Goal: Transaction & Acquisition: Purchase product/service

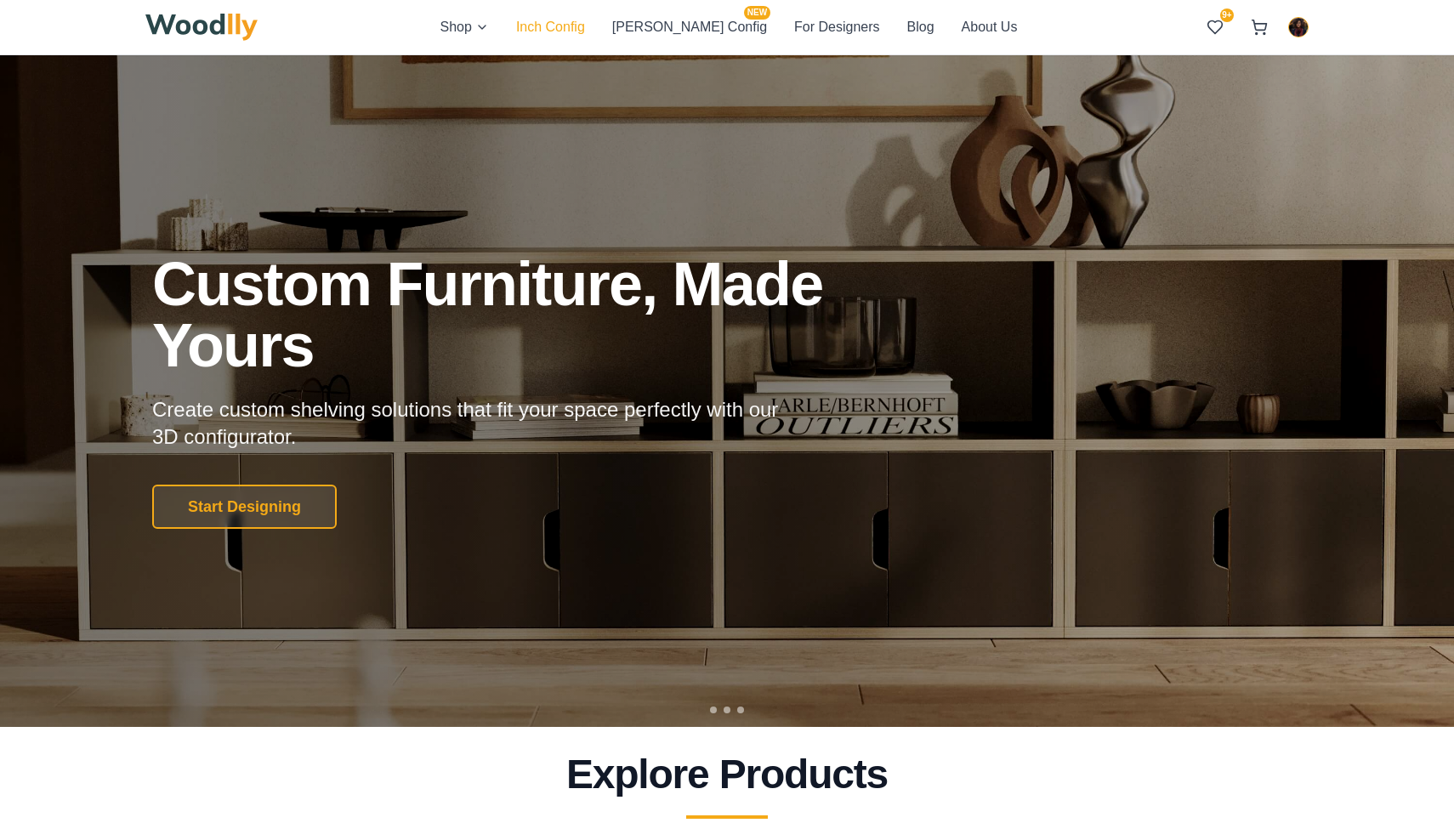
click at [585, 25] on button "Inch Config" at bounding box center [550, 27] width 69 height 22
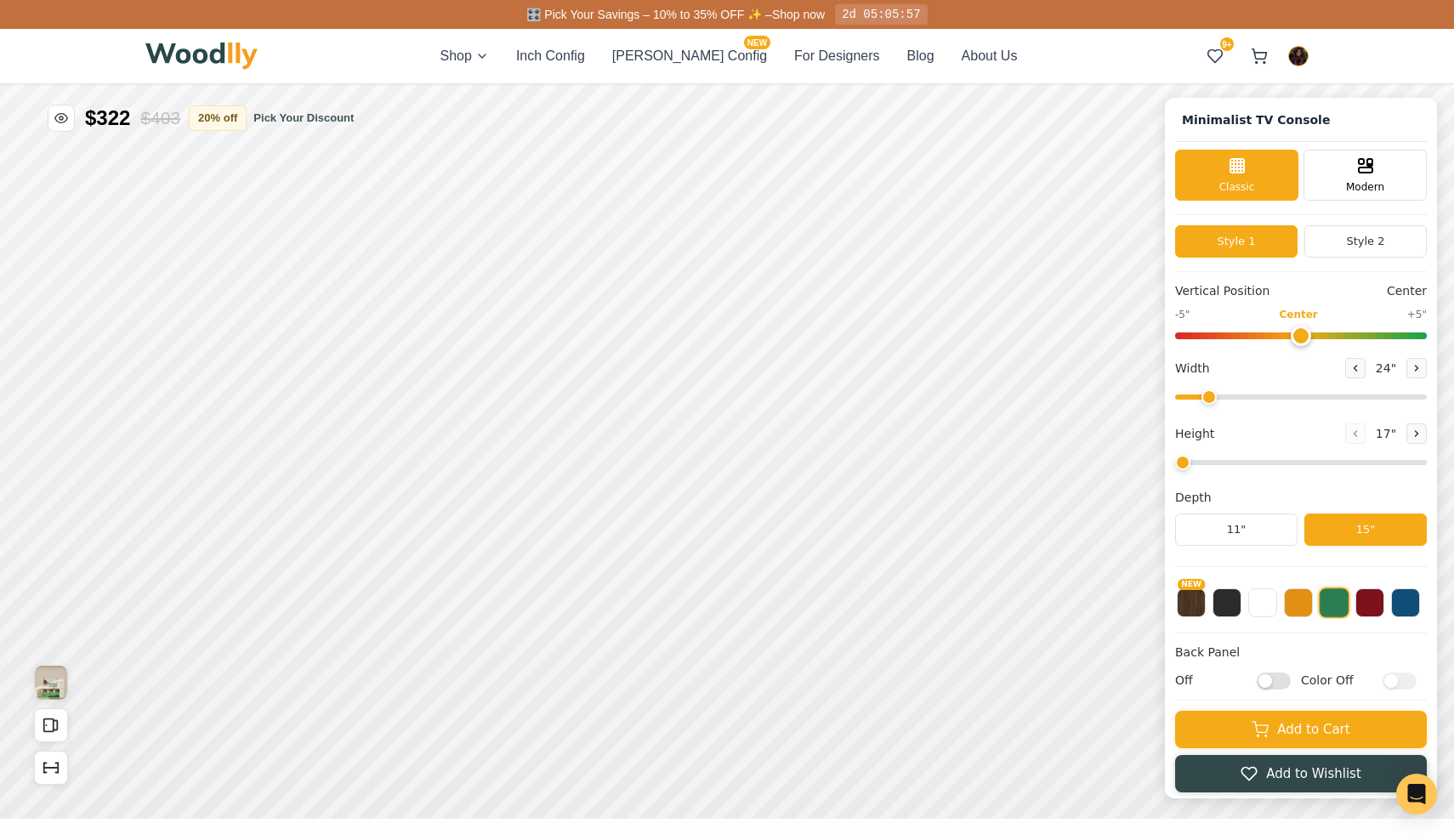
type input "63"
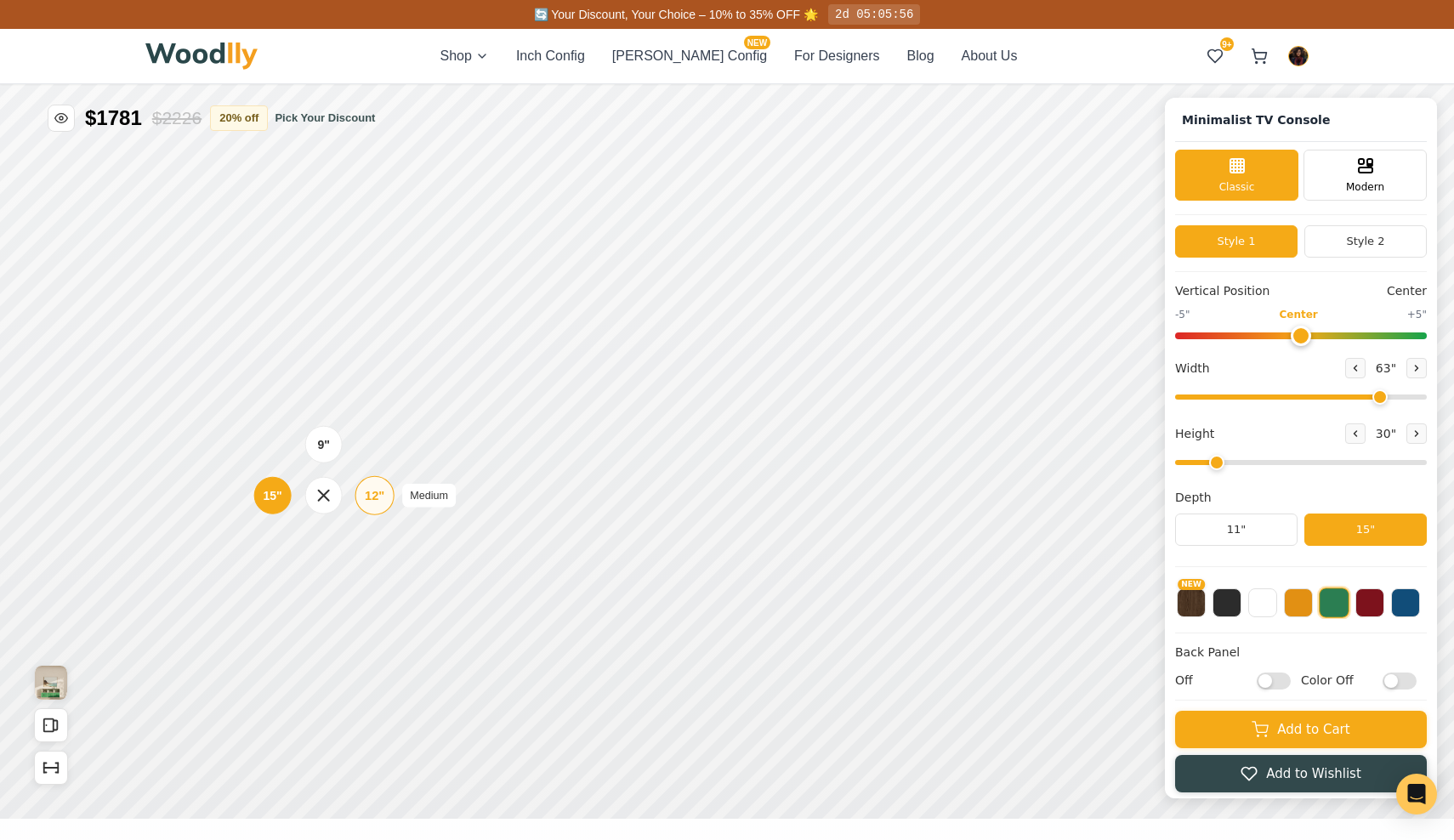
click at [384, 505] on div "12"" at bounding box center [374, 495] width 20 height 19
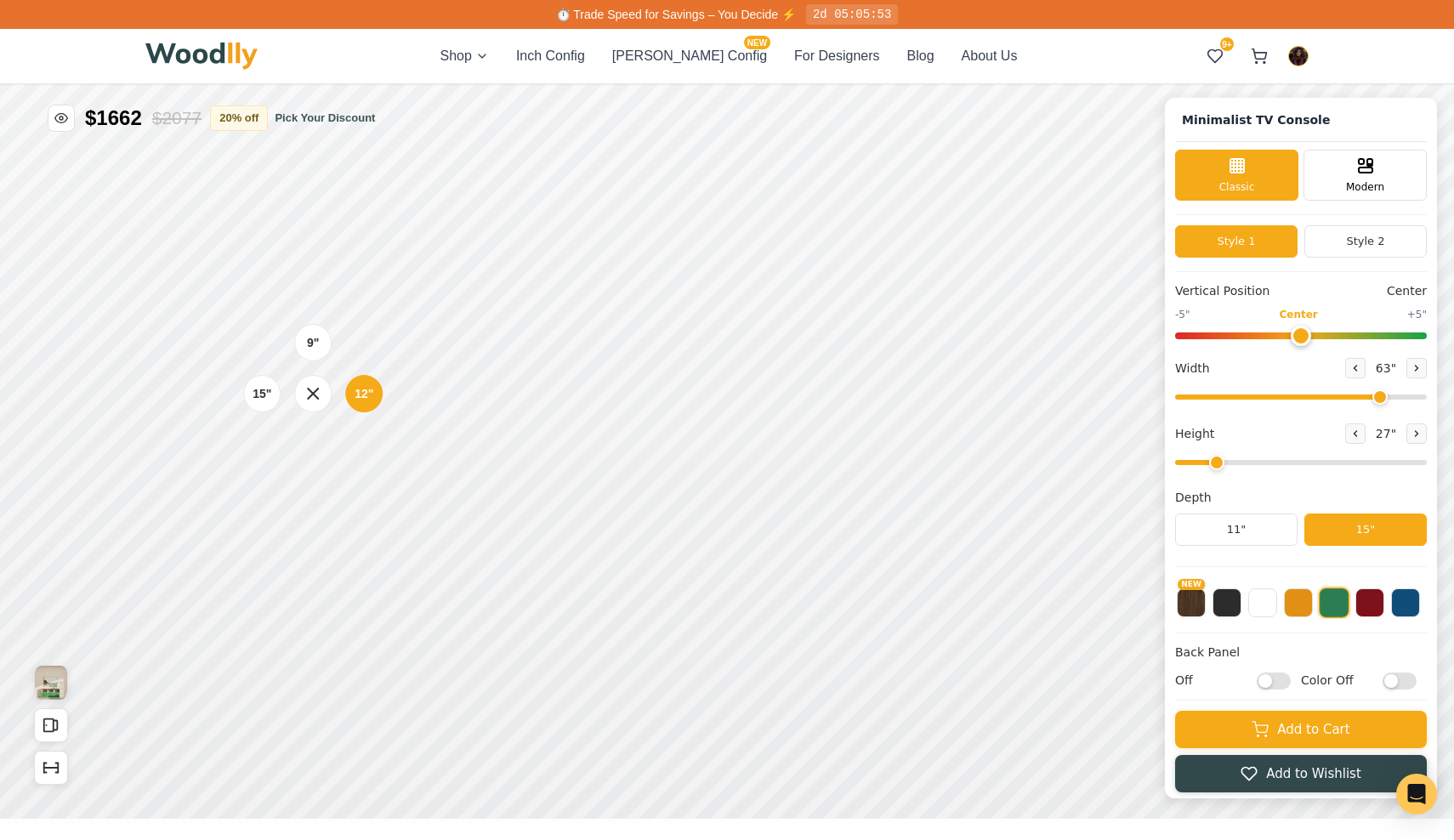
click at [1401, 436] on div "27 "" at bounding box center [1386, 433] width 82 height 20
click at [1411, 436] on icon at bounding box center [1416, 433] width 10 height 10
type input "3"
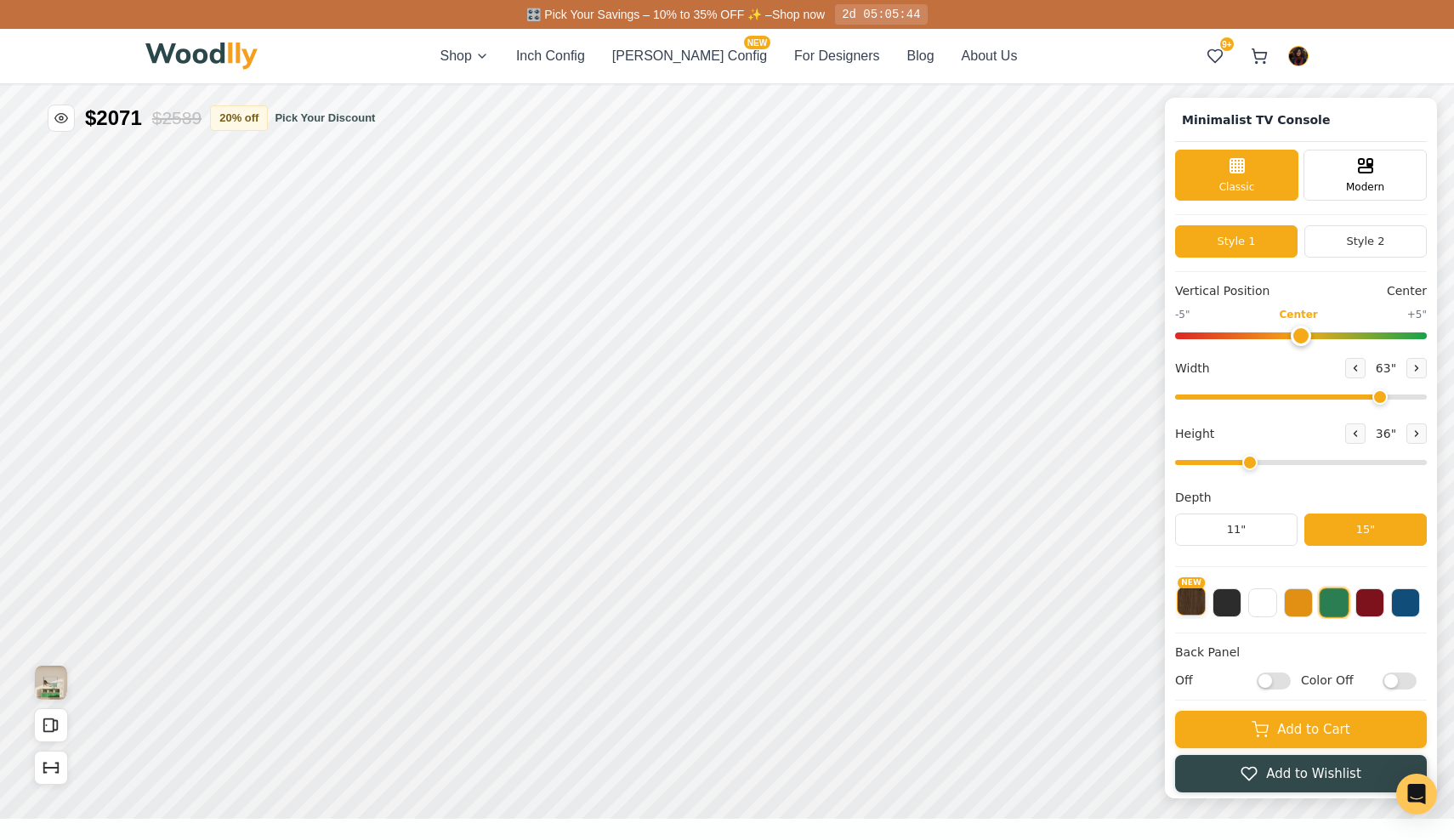
click at [1190, 610] on button "NEW" at bounding box center [1191, 601] width 29 height 29
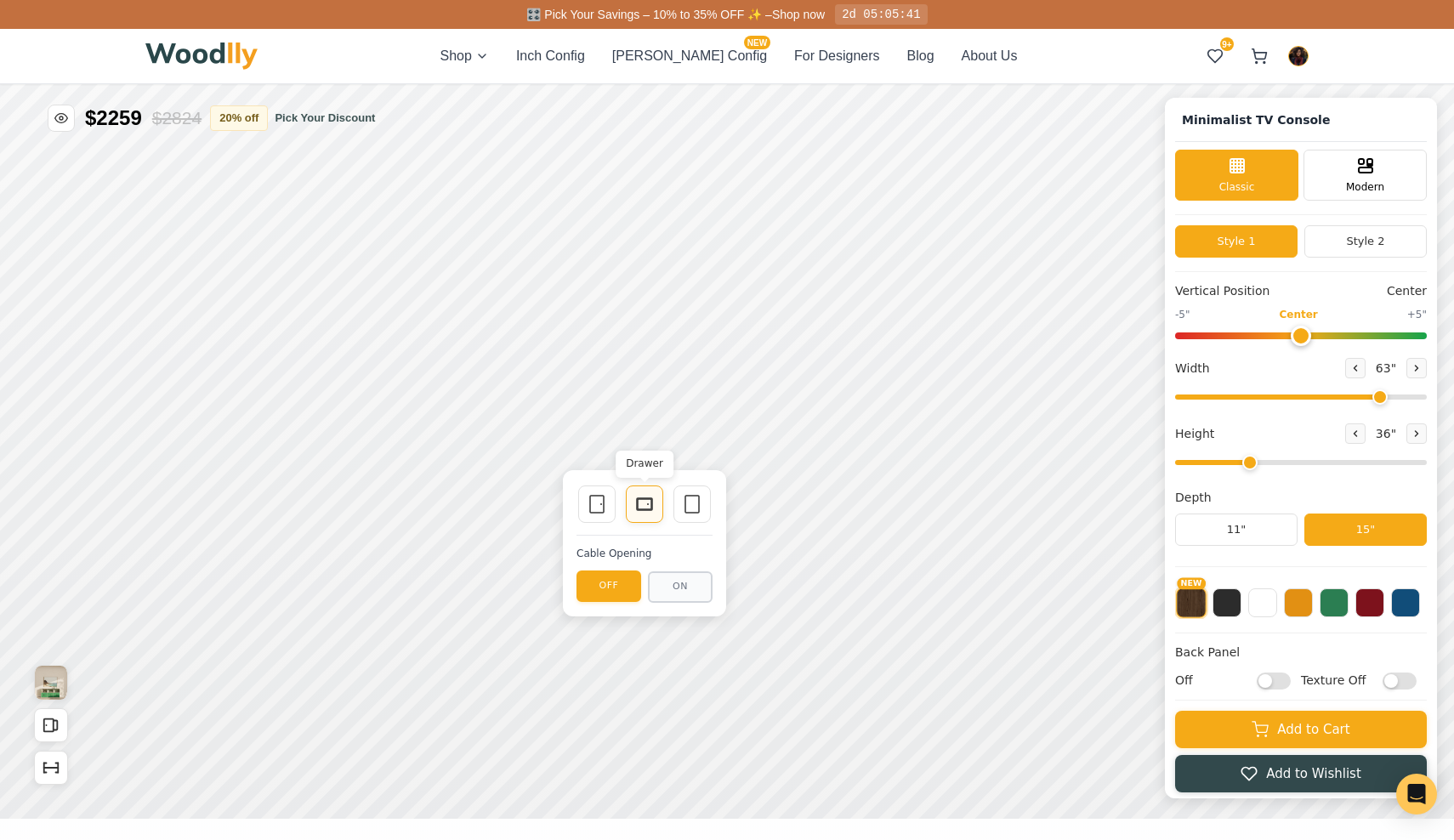
click at [637, 506] on rect at bounding box center [644, 503] width 15 height 12
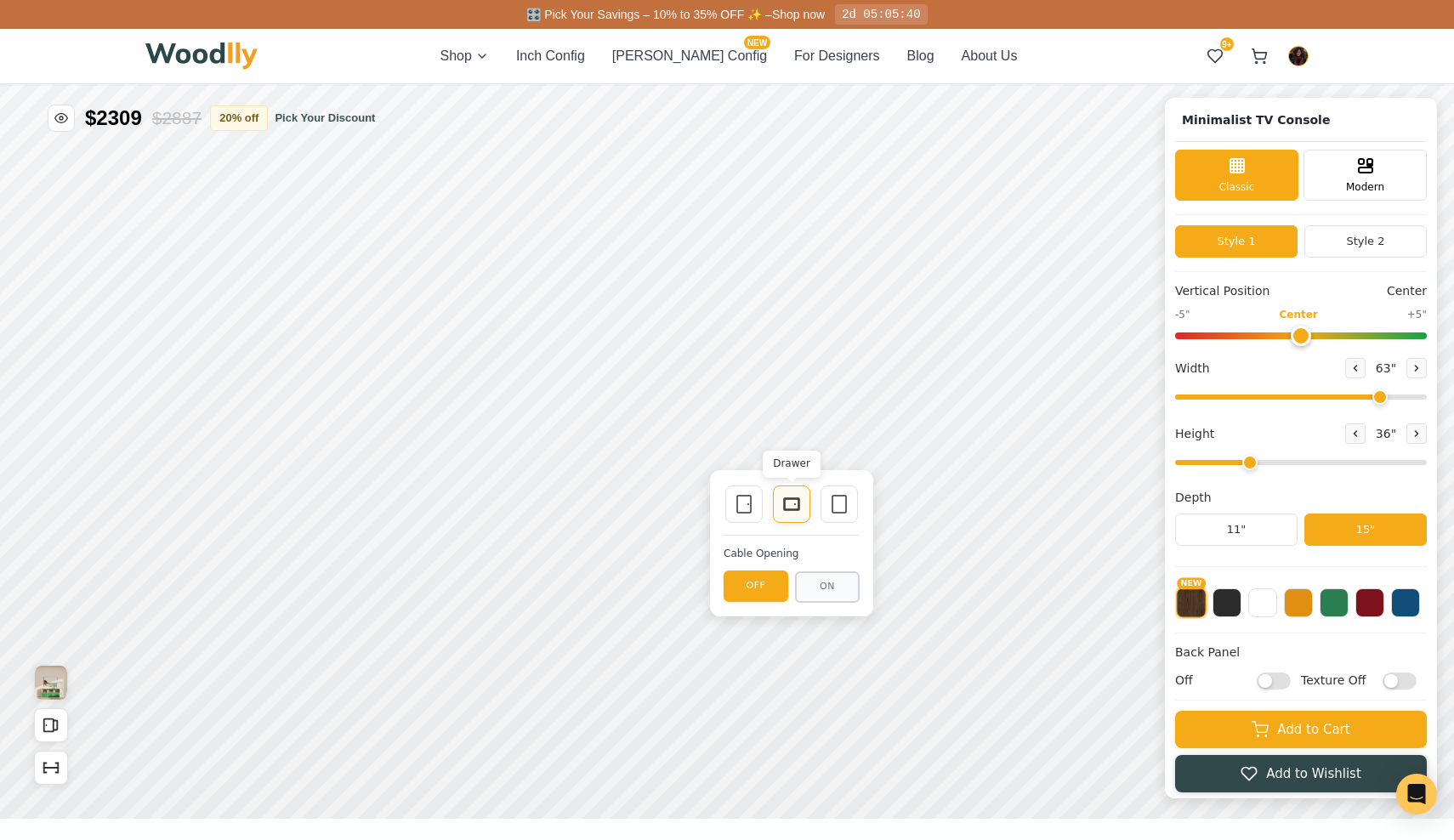
click at [799, 500] on rect at bounding box center [791, 503] width 15 height 12
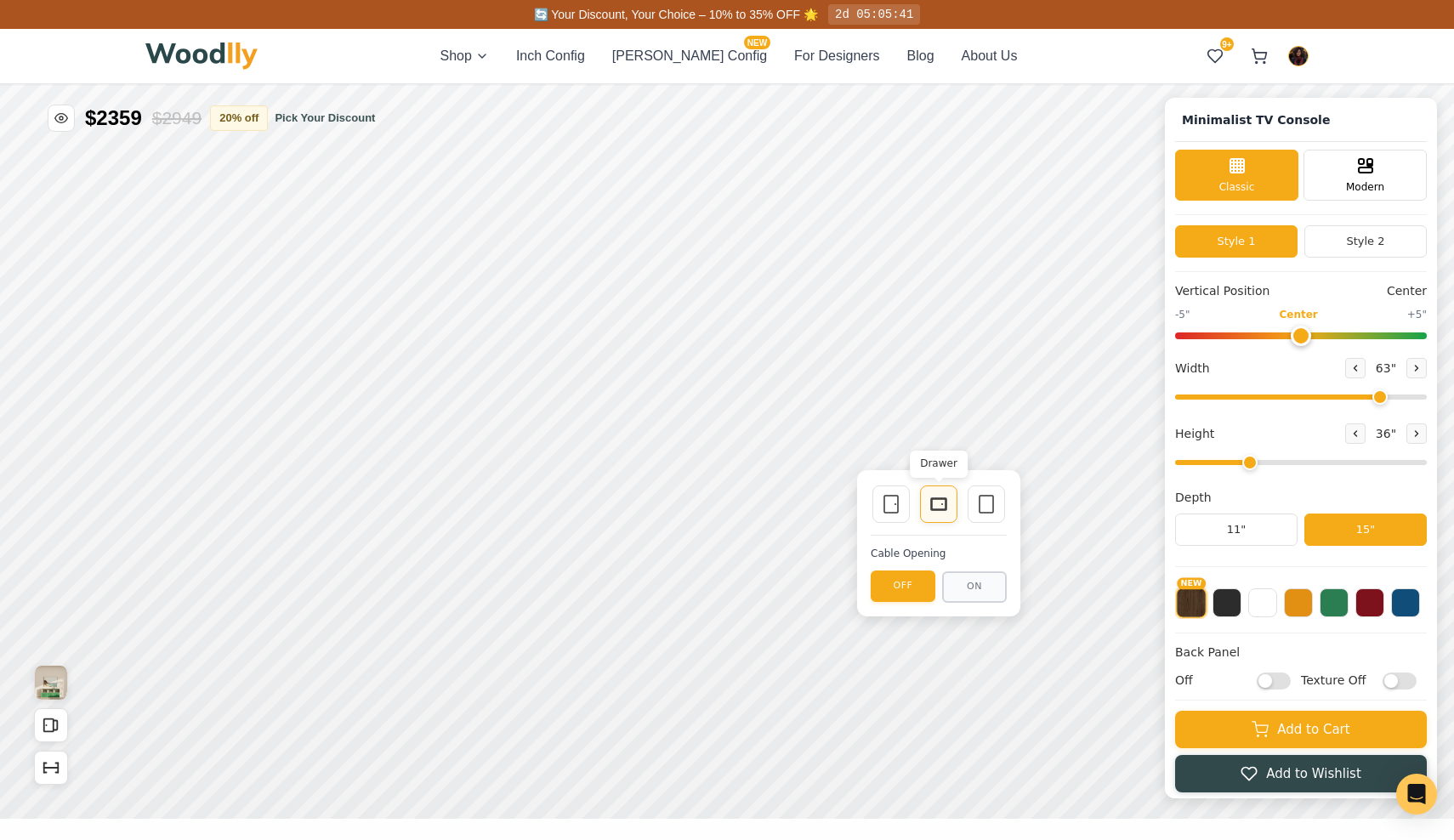
click at [942, 510] on rect at bounding box center [938, 503] width 13 height 10
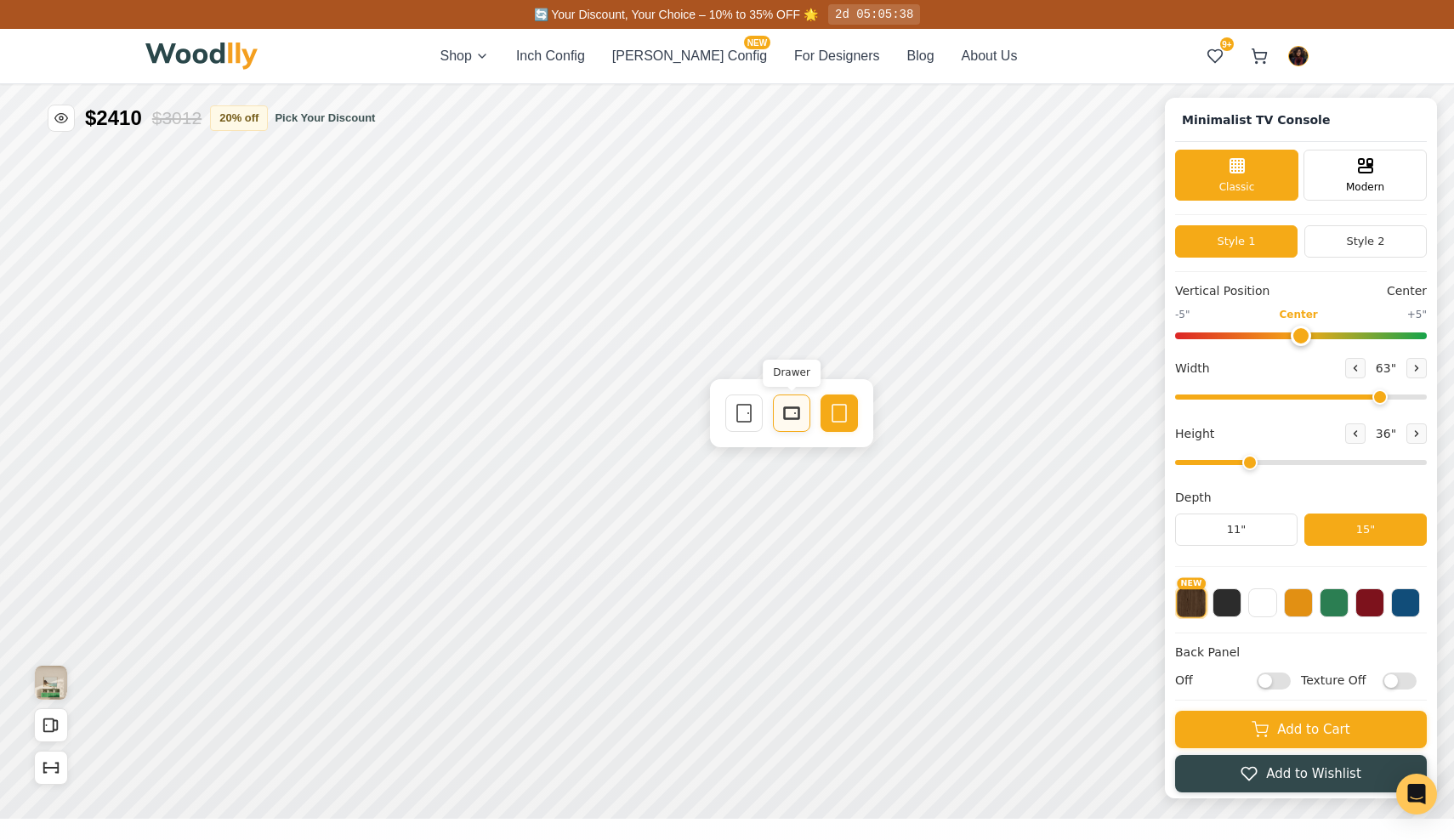
click at [796, 413] on icon at bounding box center [791, 412] width 20 height 20
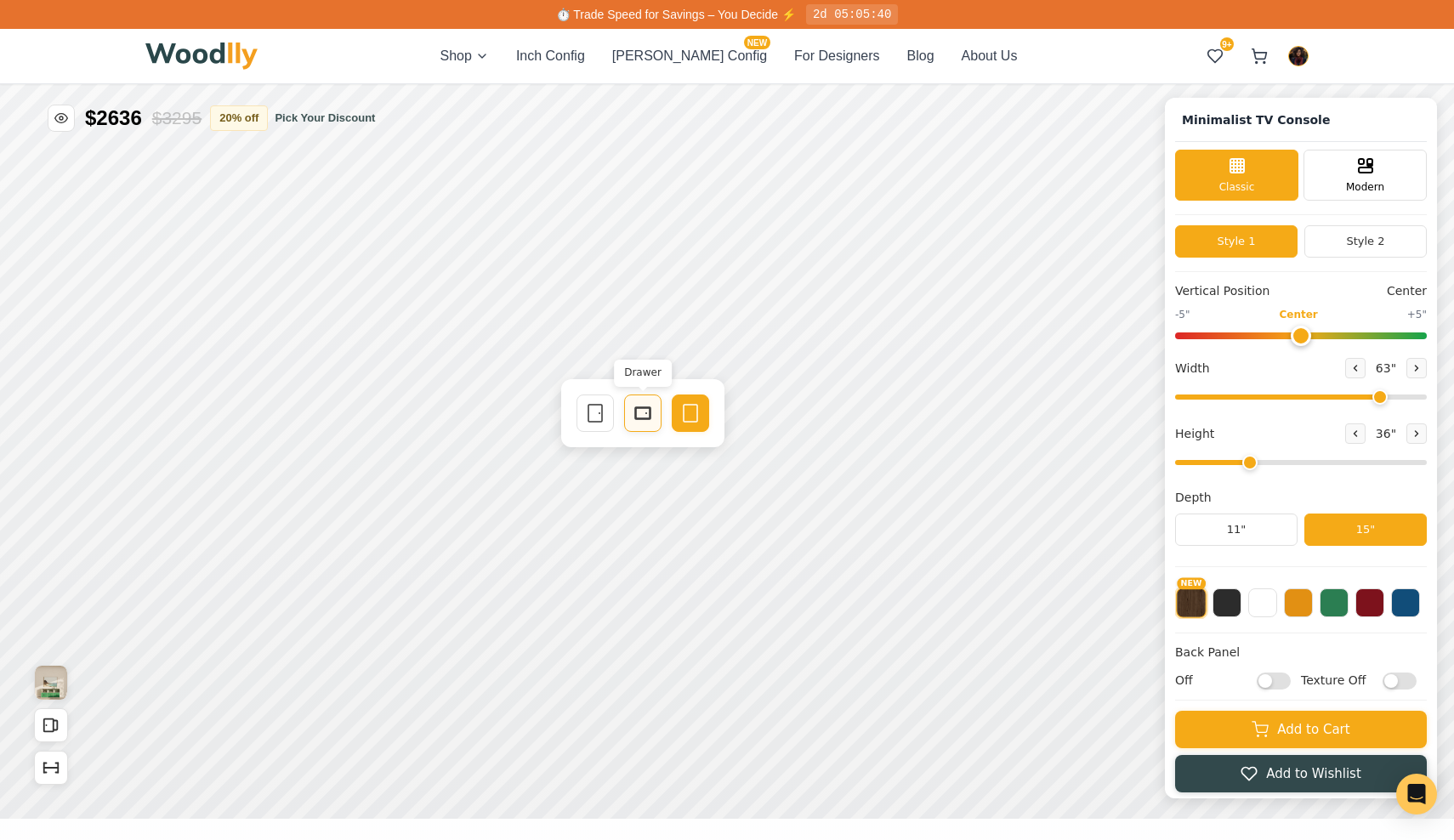
click at [653, 419] on icon at bounding box center [642, 412] width 20 height 20
click at [648, 332] on icon at bounding box center [641, 333] width 20 height 20
click at [795, 333] on circle at bounding box center [795, 333] width 2 height 2
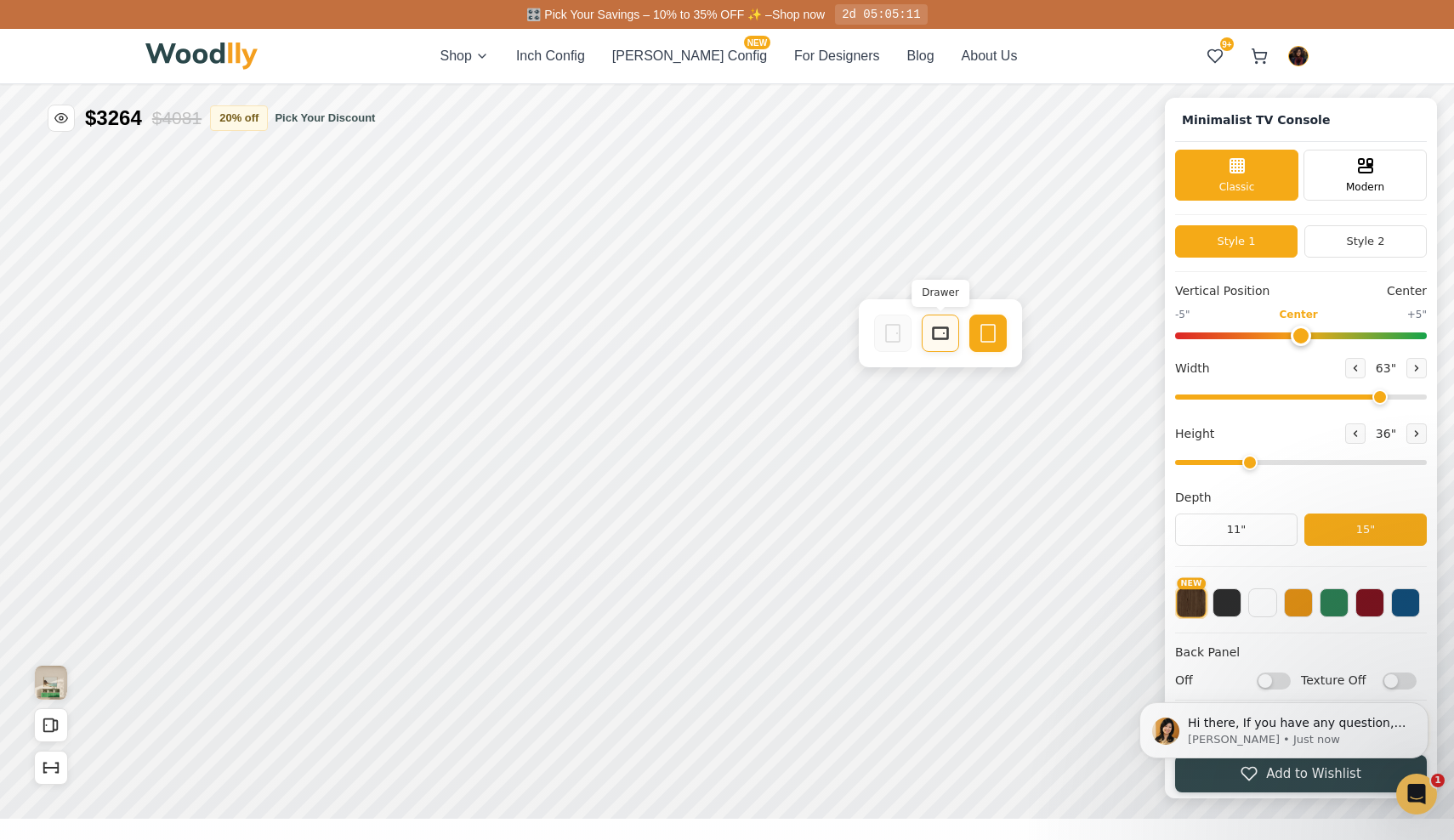
click at [943, 335] on icon at bounding box center [940, 333] width 20 height 20
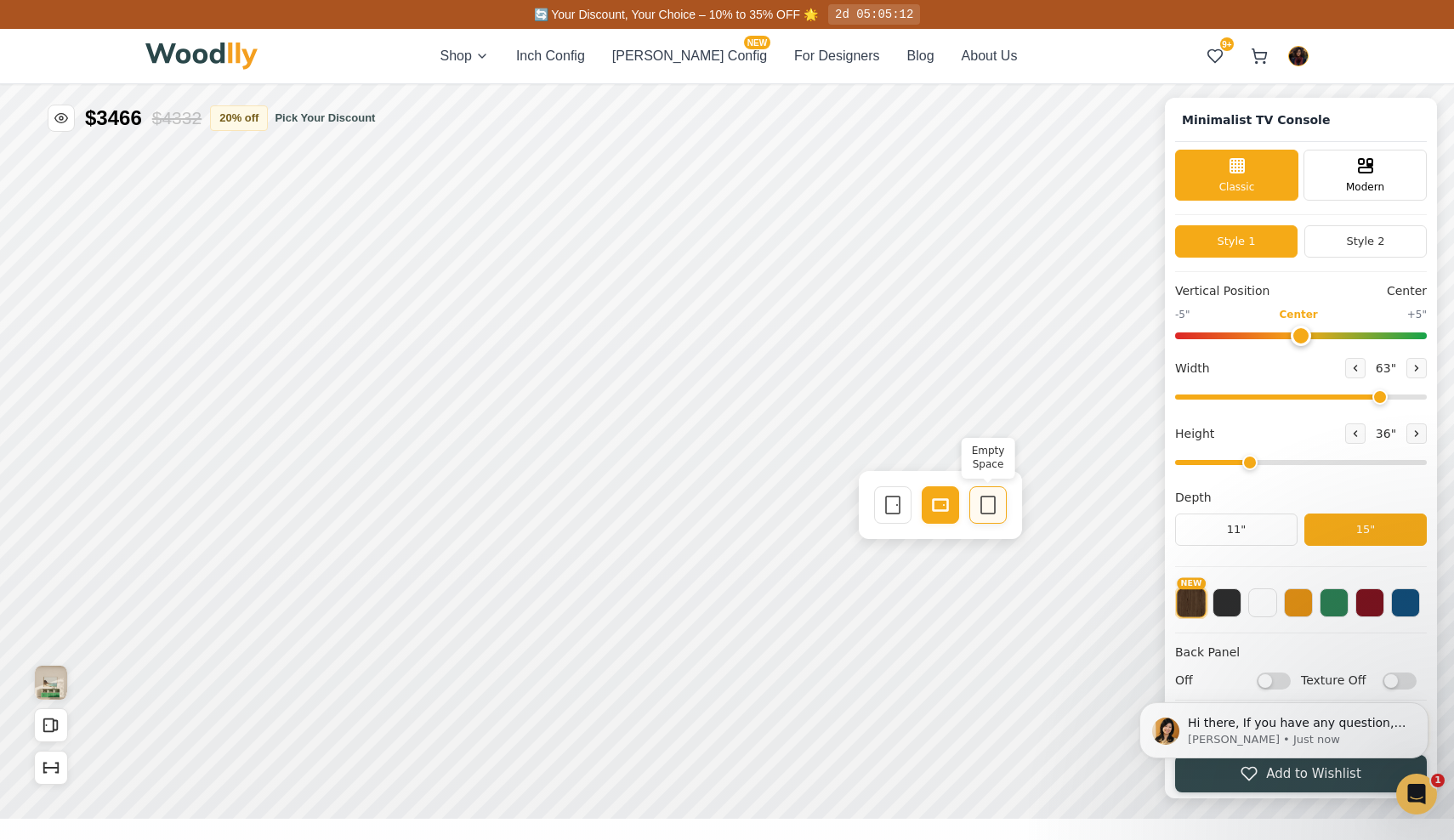
click at [997, 502] on icon at bounding box center [988, 505] width 20 height 20
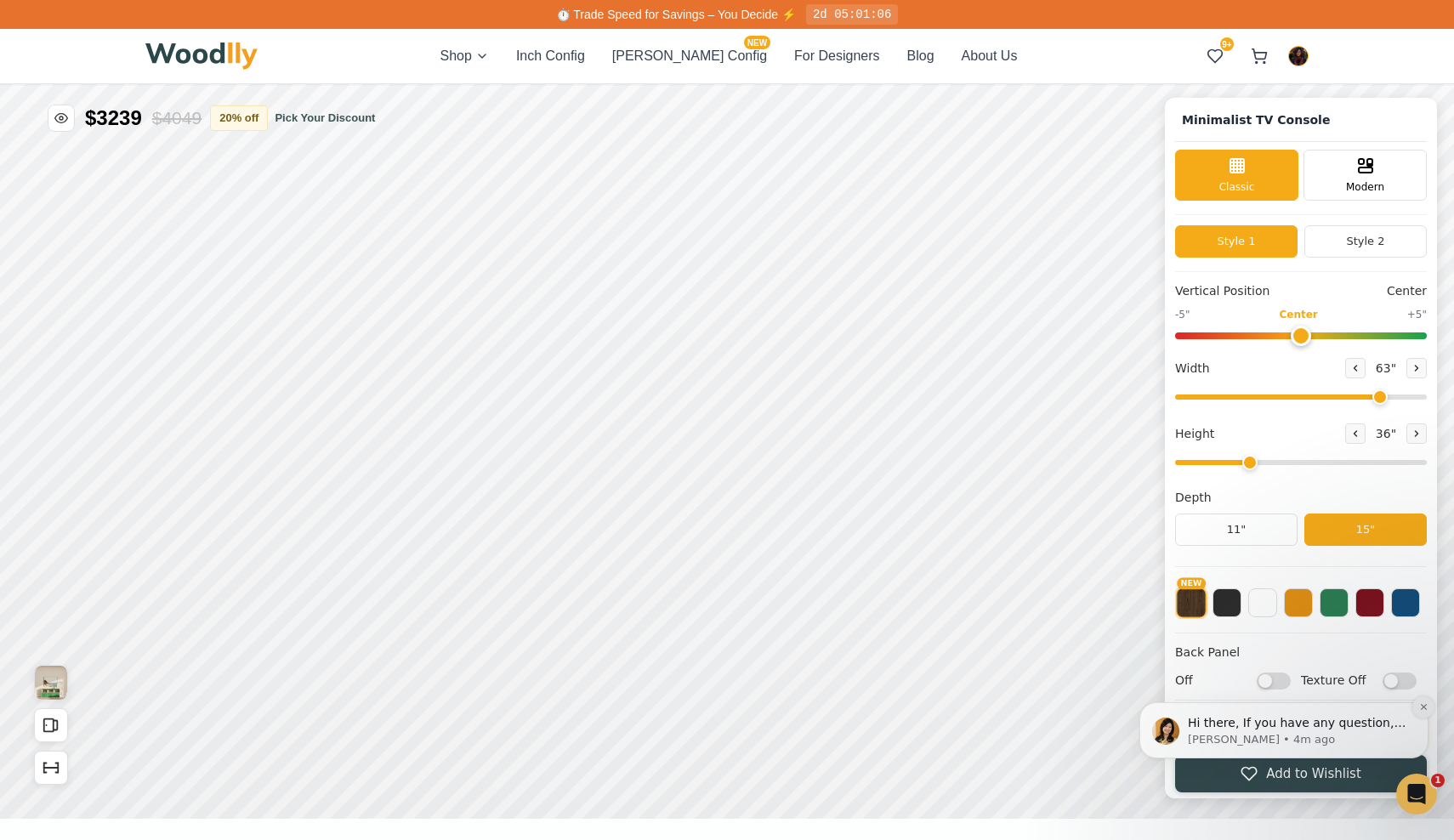
click at [1428, 709] on icon "Dismiss notification" at bounding box center [1424, 706] width 9 height 9
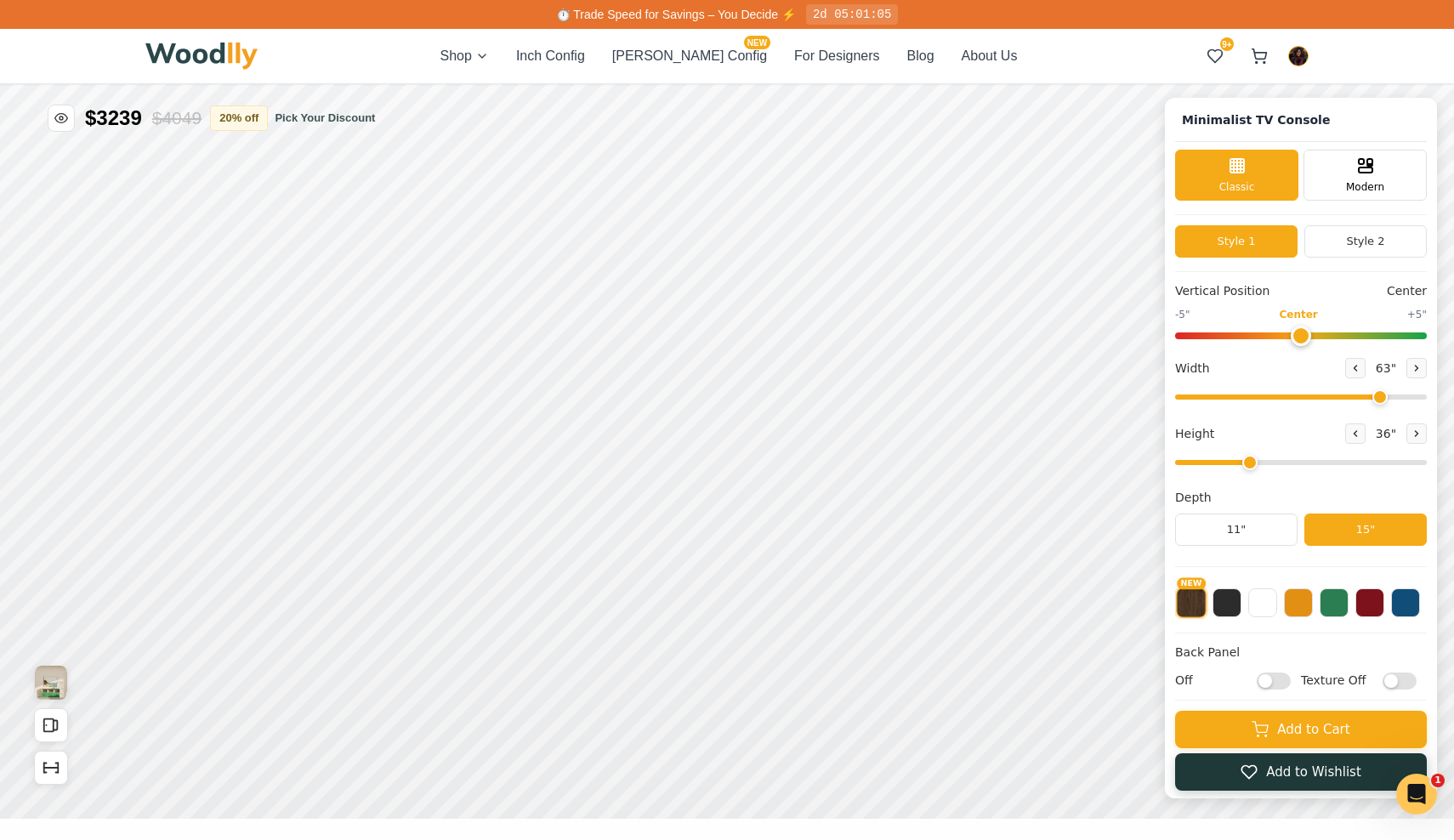
click at [1310, 773] on button "Add to Wishlist" at bounding box center [1301, 772] width 252 height 37
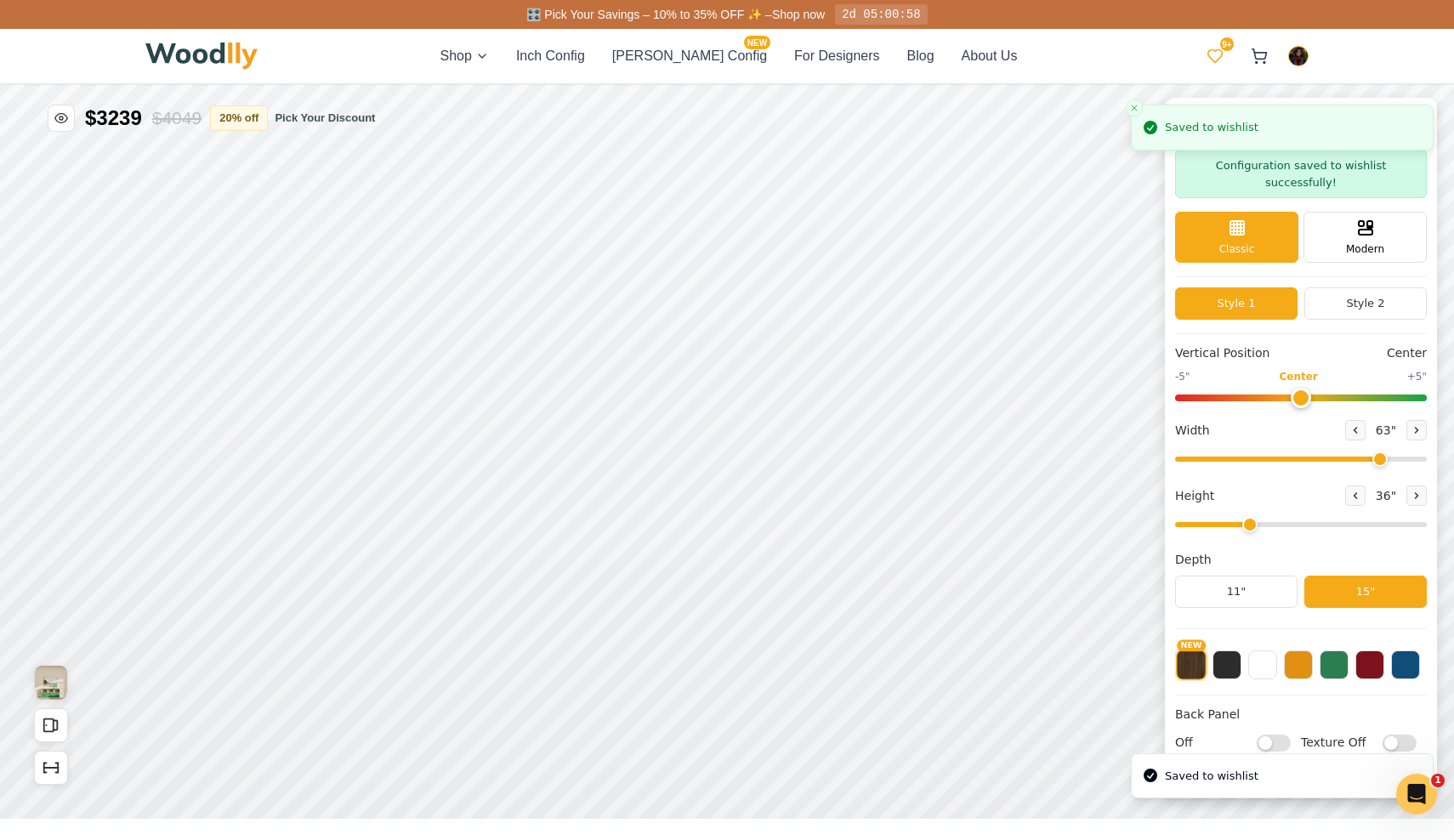
click at [1218, 56] on icon at bounding box center [1214, 55] width 17 height 17
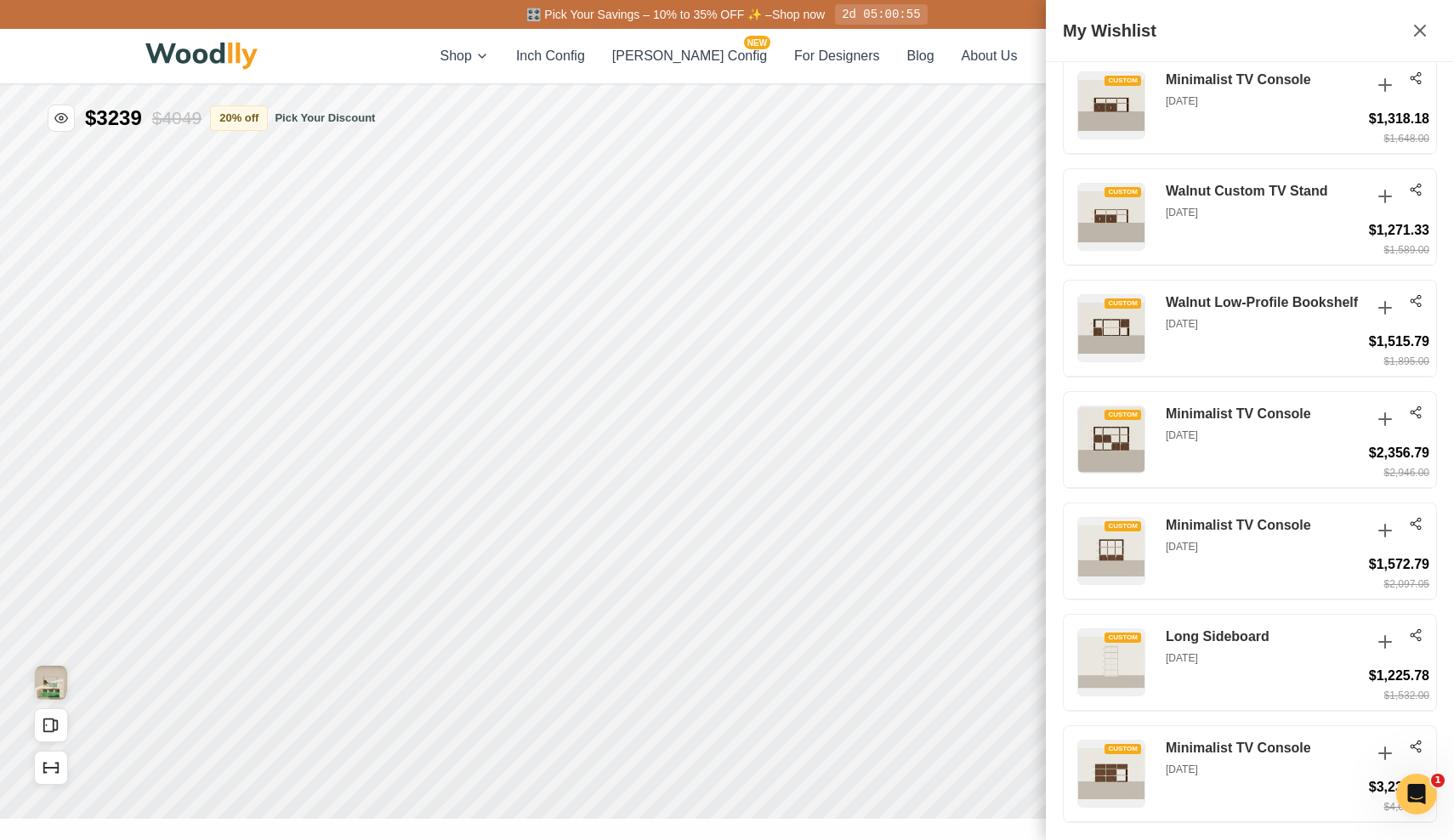
scroll to position [2361, 0]
click at [1415, 746] on icon at bounding box center [1416, 746] width 13 height 13
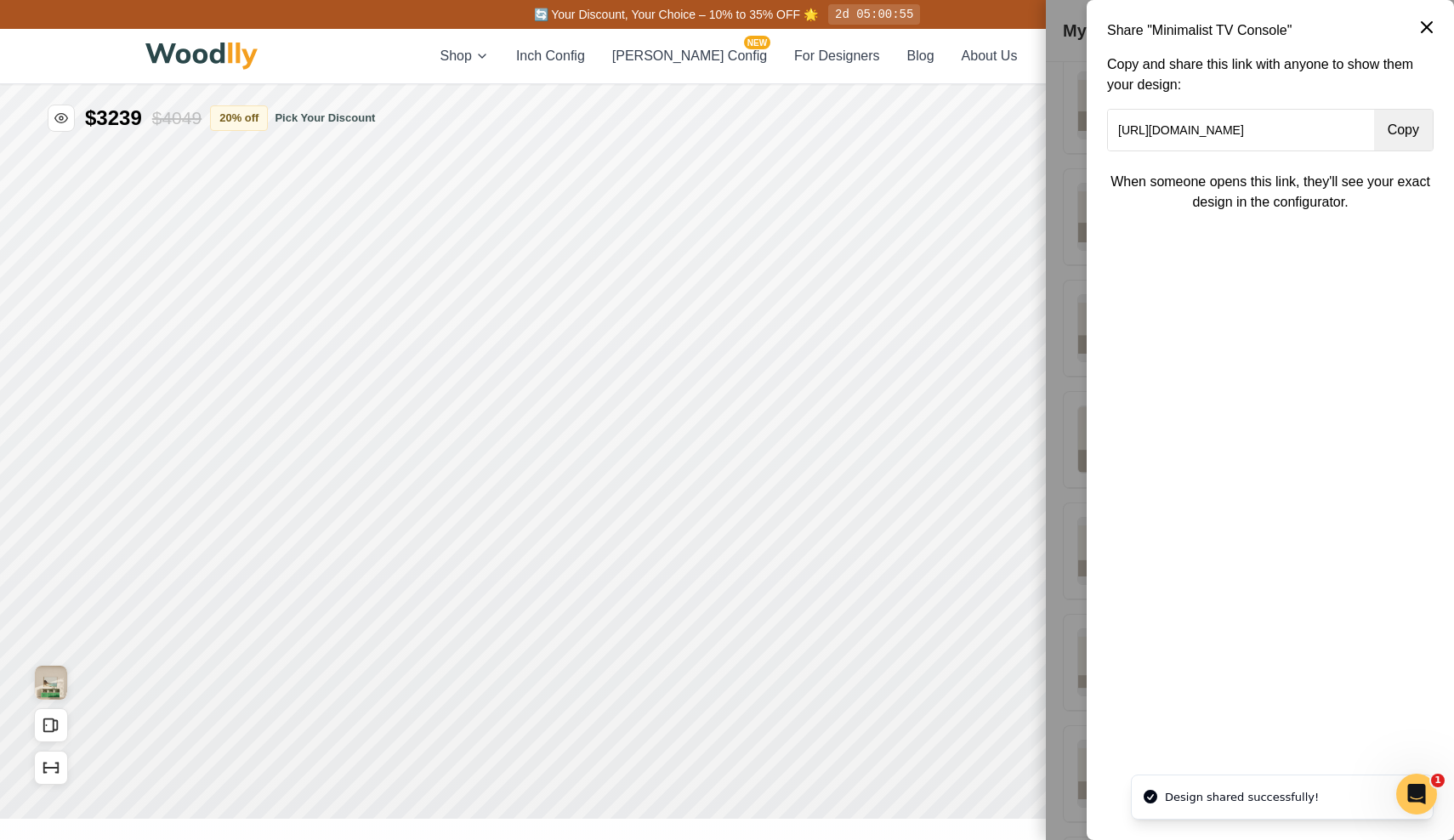
click at [1399, 132] on button "Copy" at bounding box center [1403, 130] width 59 height 41
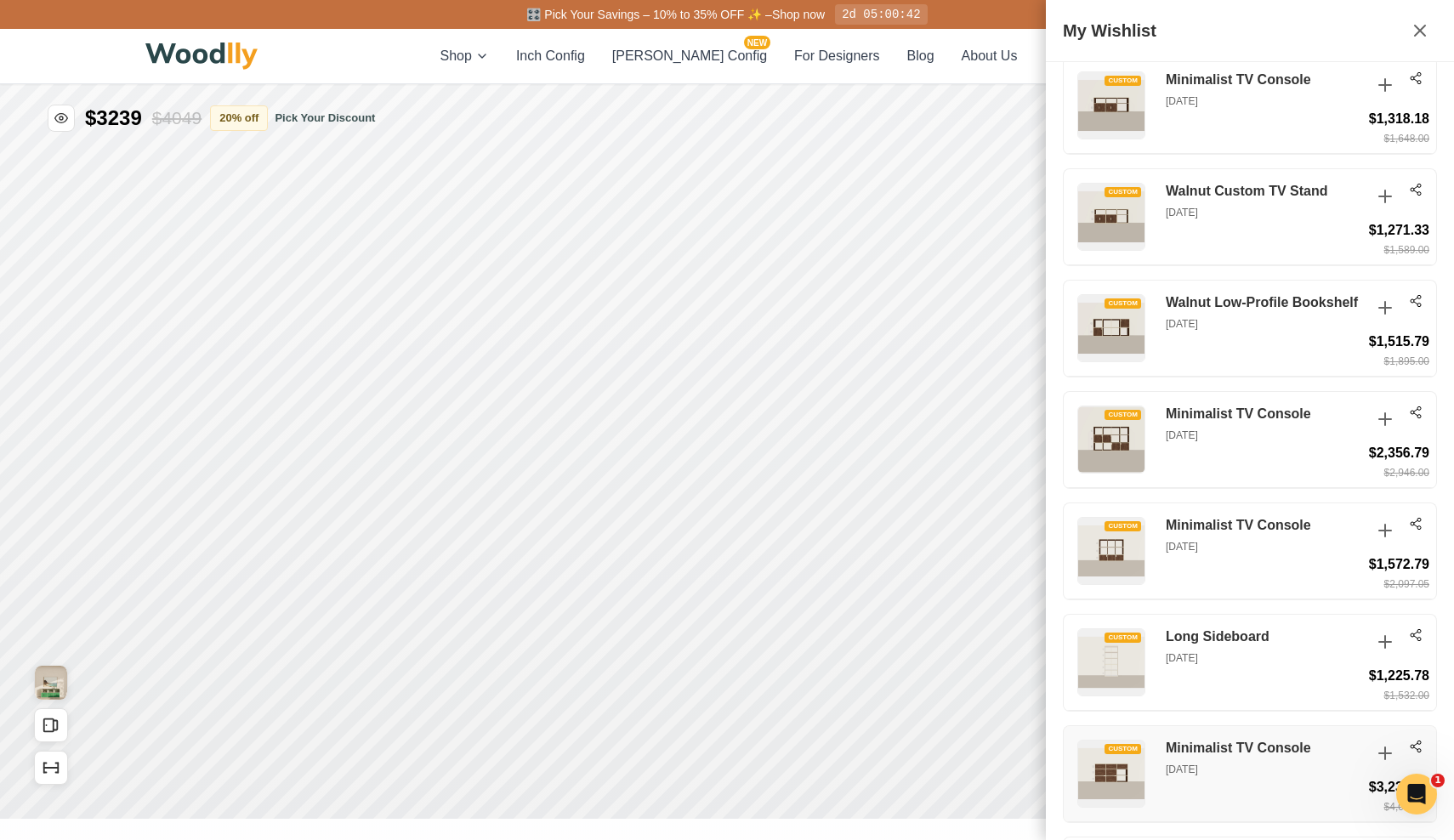
click at [1223, 762] on p "[DATE]" at bounding box center [1264, 769] width 196 height 15
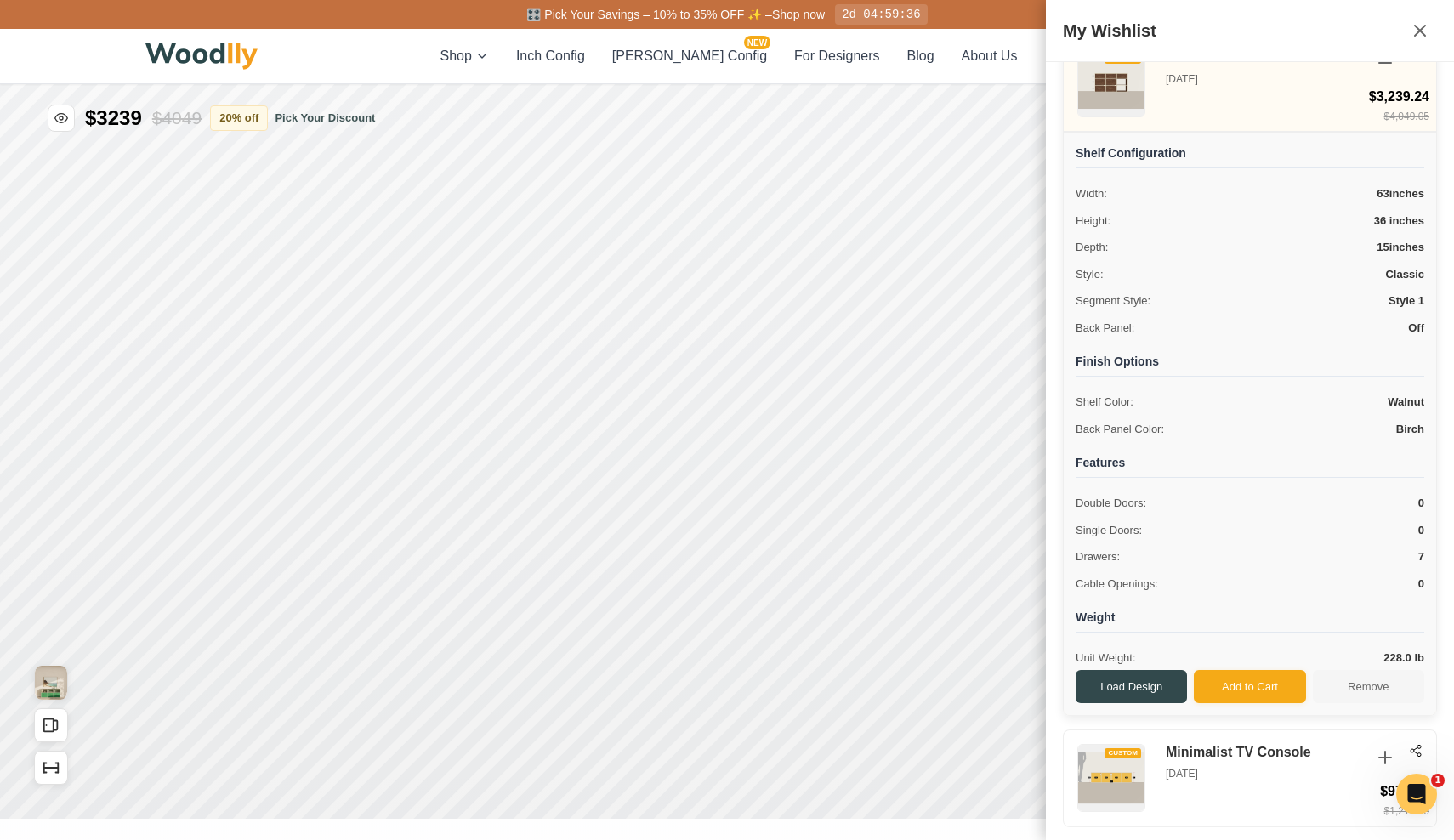
scroll to position [3055, 0]
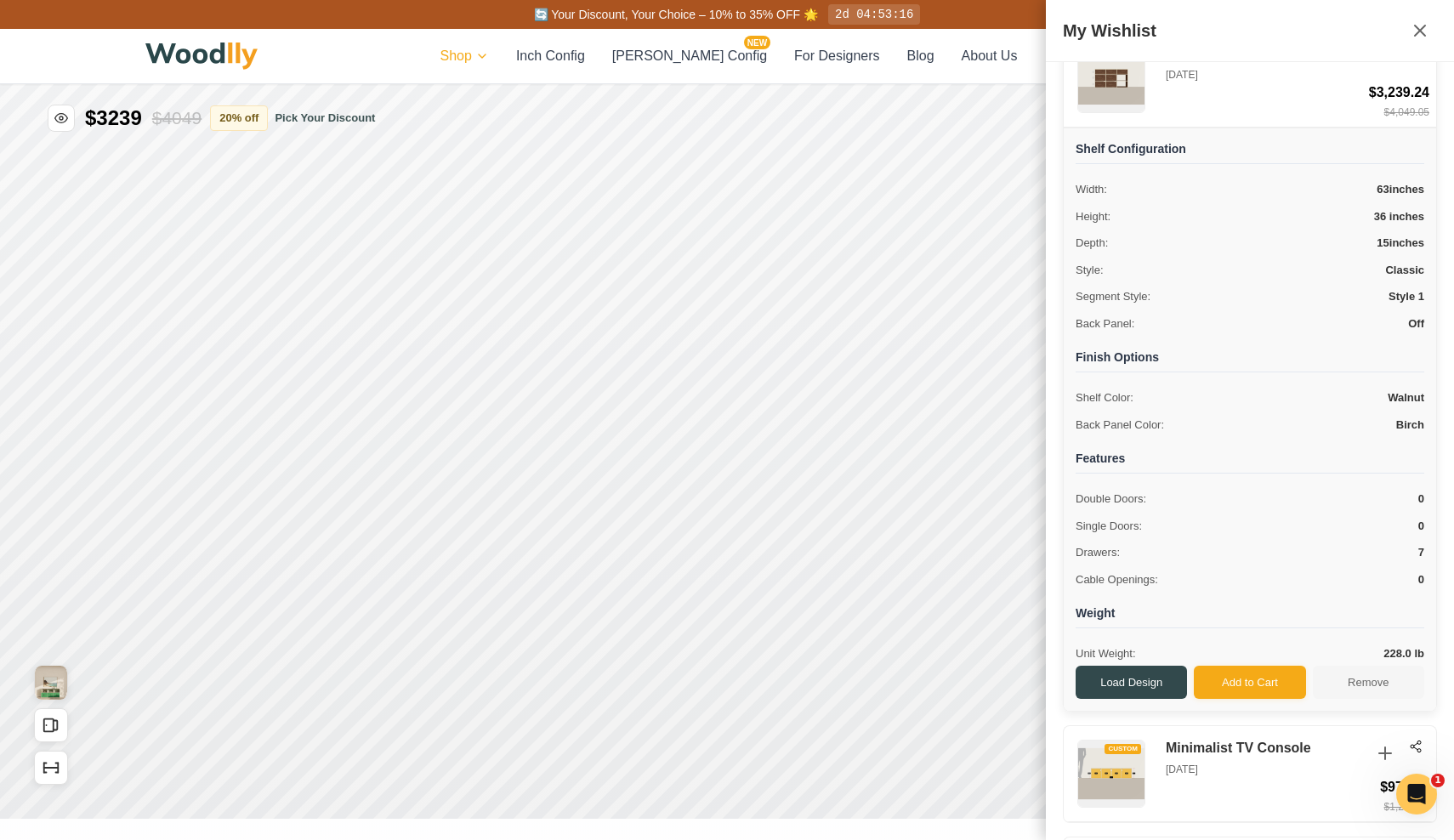
click at [517, 58] on html "🔄 Your Discount, Your Choice – 10% to 35% OFF 🌟 2d 04:53:16 Shop Inch Config [P…" at bounding box center [727, 420] width 1454 height 840
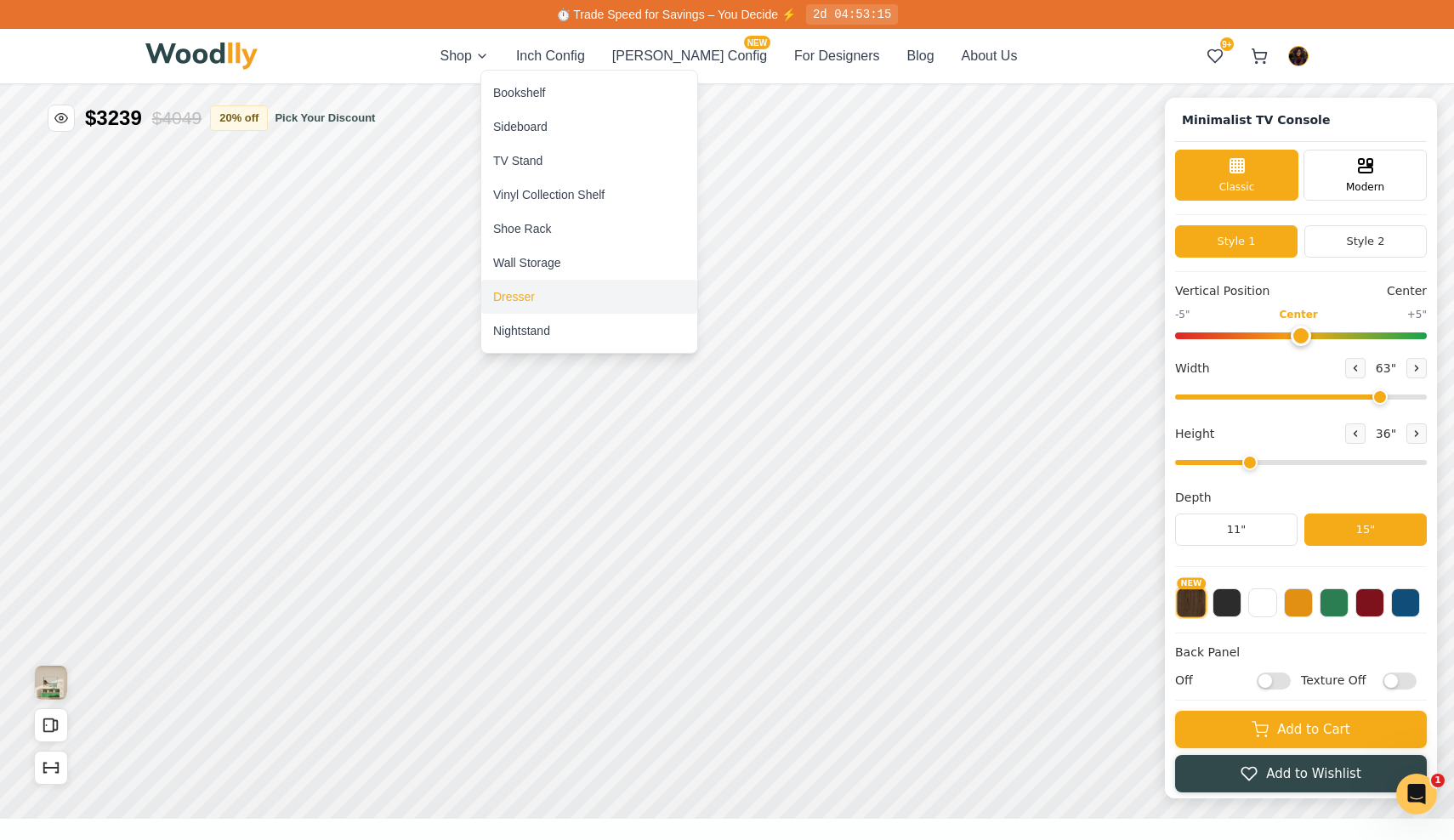
click at [528, 290] on div "Dresser" at bounding box center [514, 297] width 42 height 17
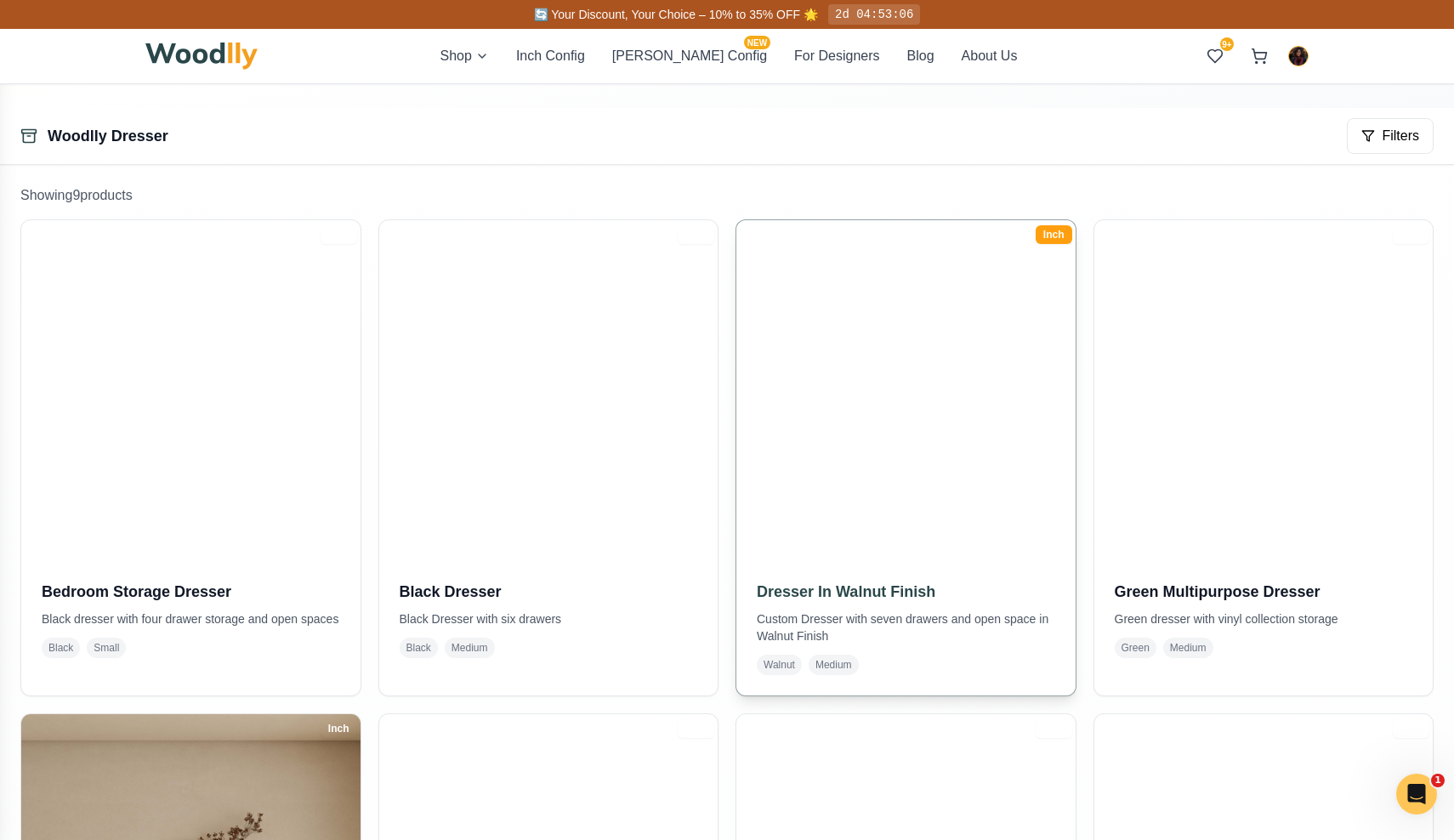
scroll to position [235, 0]
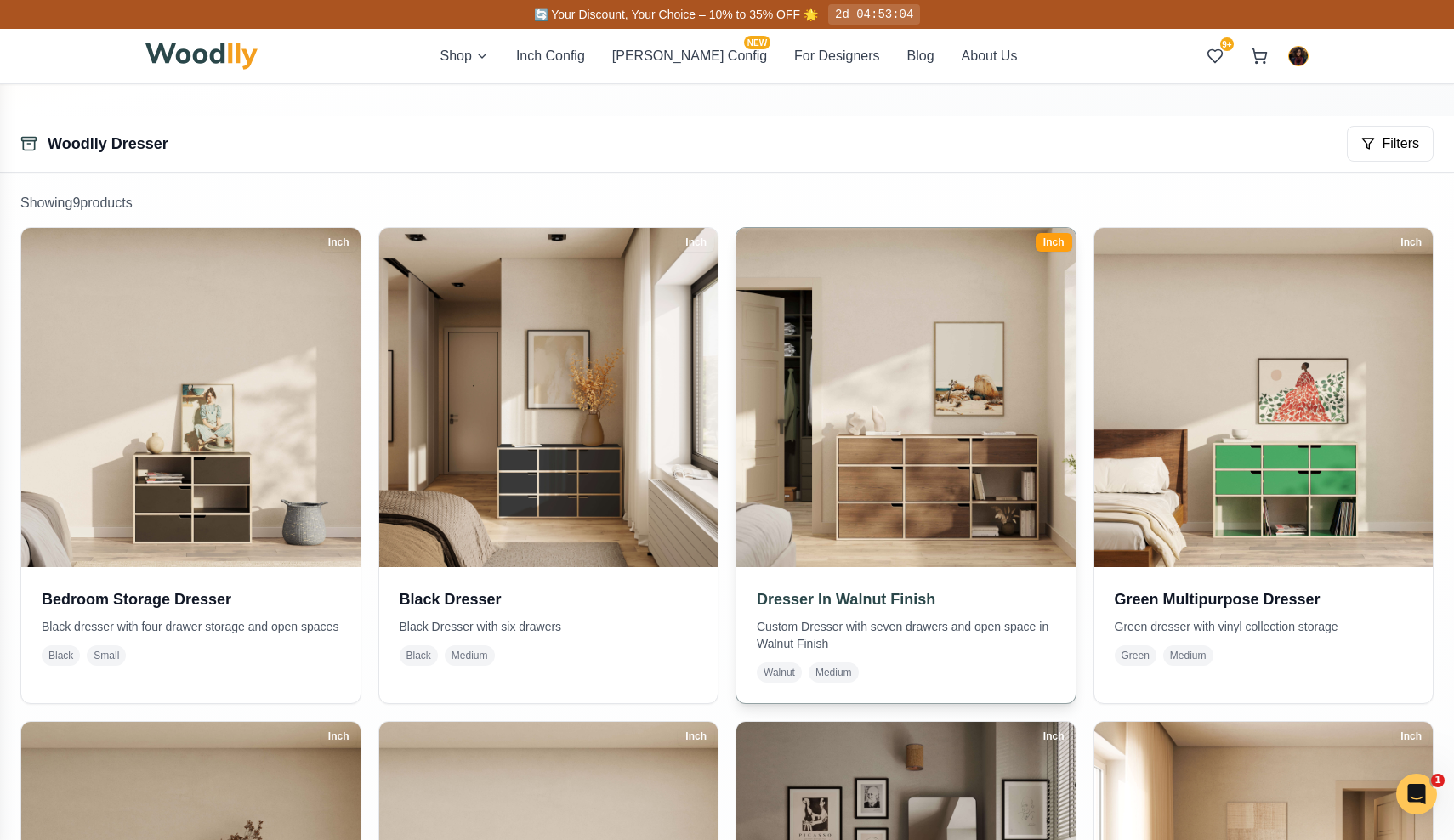
click at [925, 466] on img at bounding box center [905, 396] width 355 height 355
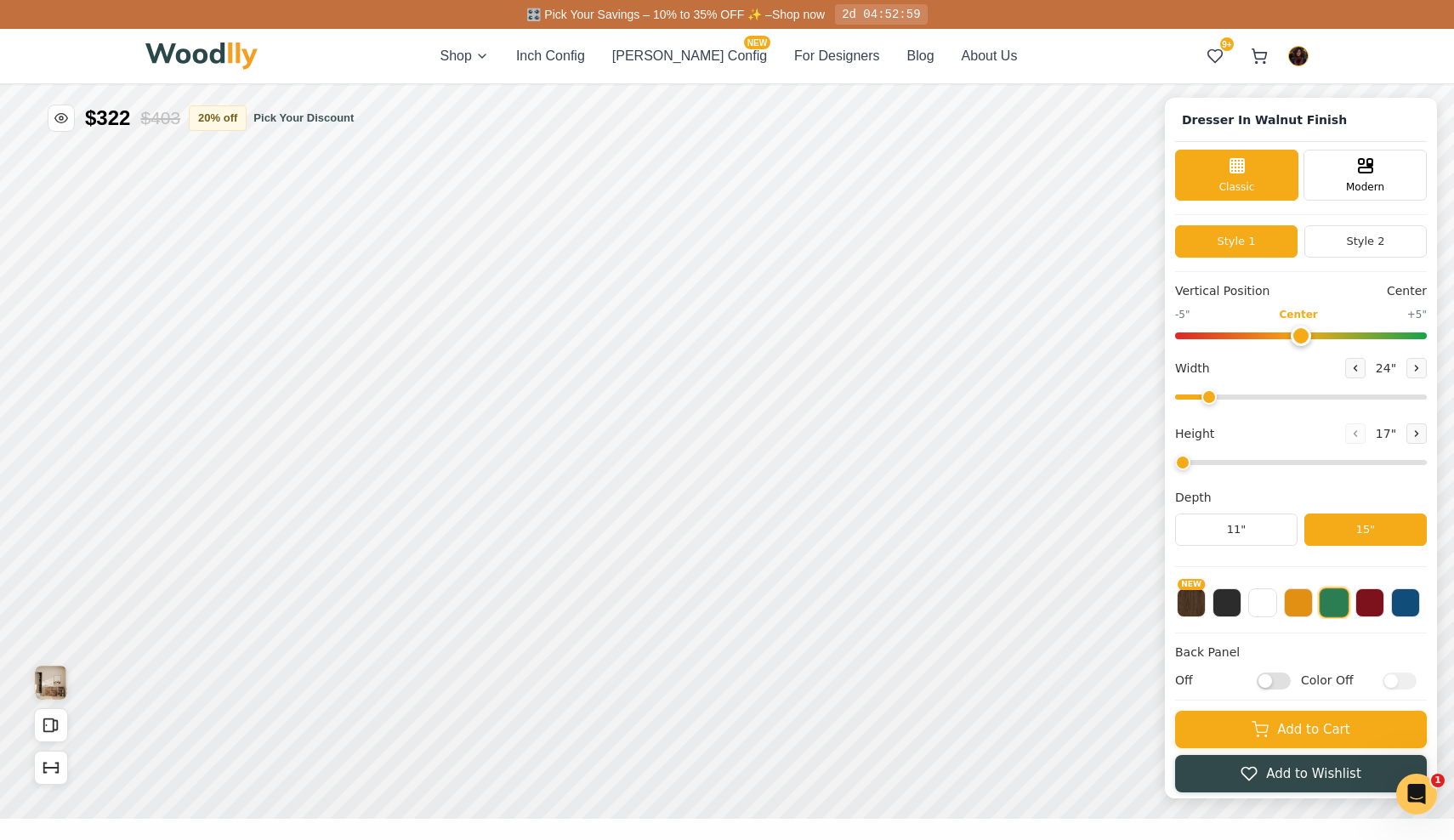
type input "63"
type input "3"
